Goal: Information Seeking & Learning: Find contact information

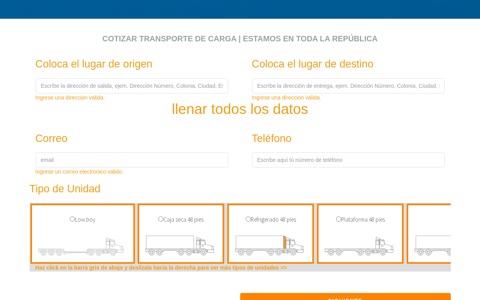
scroll to position [248, 0]
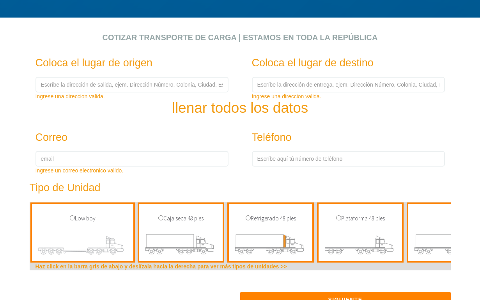
click at [288, 117] on div "Coloca el lugar de origen Ingrese una direccion valida. Coloca el lugar de dest…" at bounding box center [240, 180] width 433 height 263
drag, startPoint x: 288, startPoint y: 113, endPoint x: 320, endPoint y: 111, distance: 32.0
click at [320, 111] on h2 "llenar todos los datos" at bounding box center [240, 86] width 433 height 58
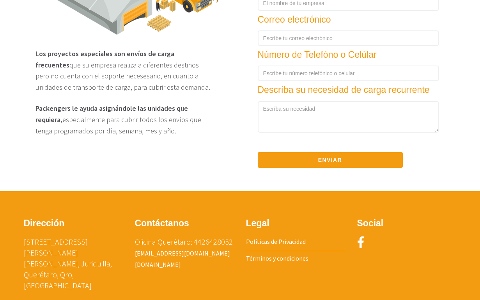
scroll to position [1210, 0]
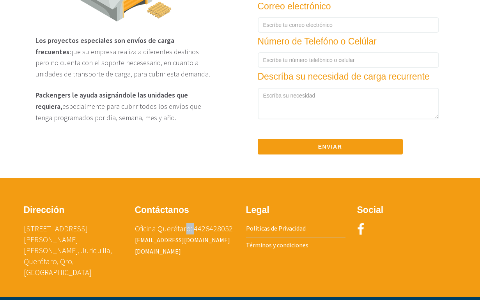
drag, startPoint x: 194, startPoint y: 229, endPoint x: 181, endPoint y: 230, distance: 12.9
click at [183, 230] on p "Oficina Querétaro: 4426428052 ventas@packengers.com packengers.com" at bounding box center [184, 240] width 99 height 34
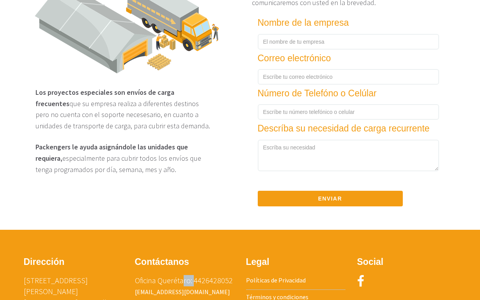
scroll to position [1140, 0]
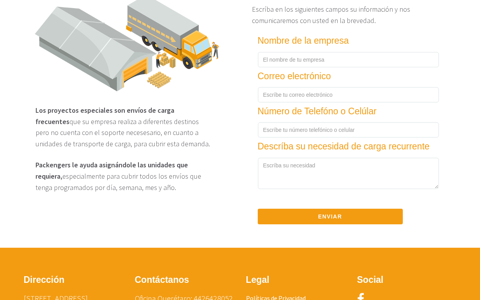
click at [178, 226] on div "Los proyectos especiales son envíos de carga frecuentes que su empresa realiza …" at bounding box center [240, 112] width 444 height 235
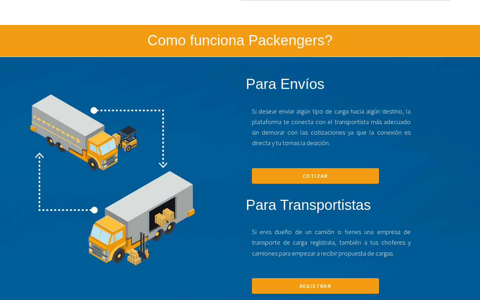
scroll to position [495, 0]
